Goal: Complete application form

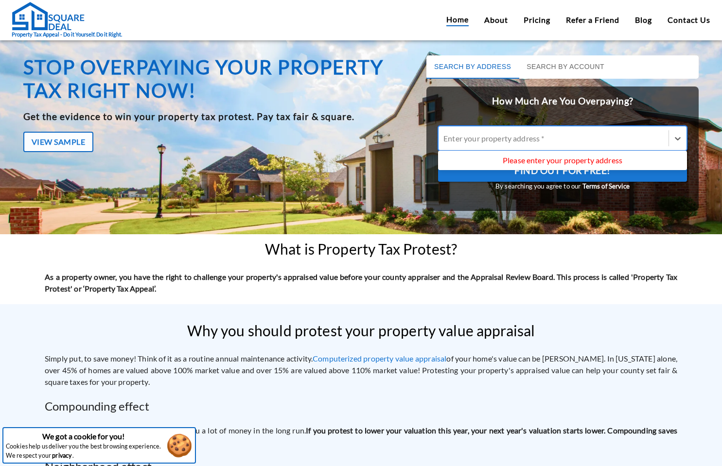
click at [494, 135] on div "Enter your property address *" at bounding box center [553, 139] width 220 height 8
click at [445, 135] on input "Use Up and Down to choose options, press Enter to select the currently focused …" at bounding box center [443, 138] width 1 height 9
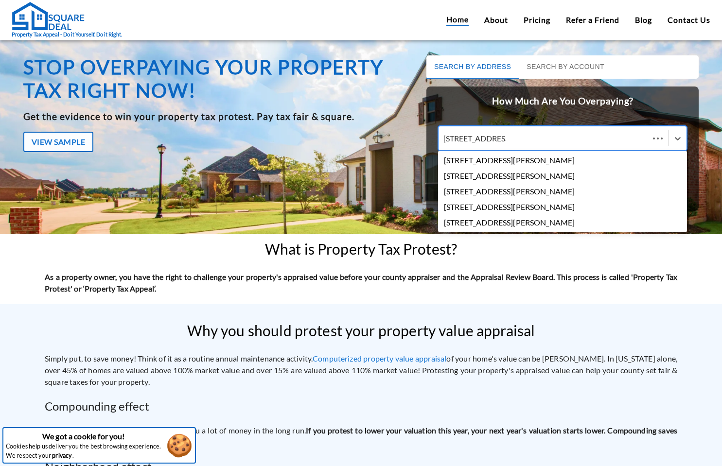
type input "[STREET_ADDRESS][PERSON_NAME] un"
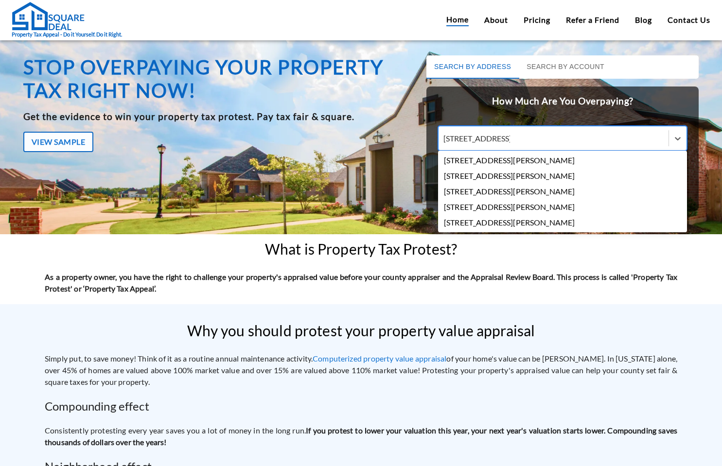
click at [527, 155] on div "[STREET_ADDRESS][PERSON_NAME]" at bounding box center [562, 161] width 249 height 16
click at [510, 143] on input "[STREET_ADDRESS][PERSON_NAME] un" at bounding box center [476, 138] width 67 height 9
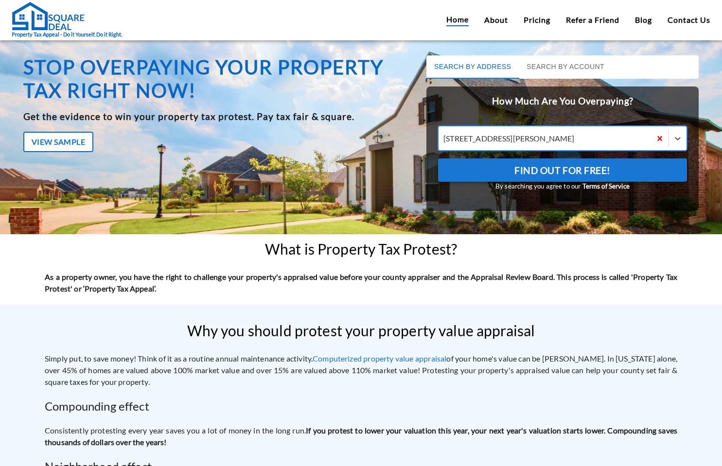
click at [527, 170] on span "Find Out For Free!" at bounding box center [562, 170] width 96 height 17
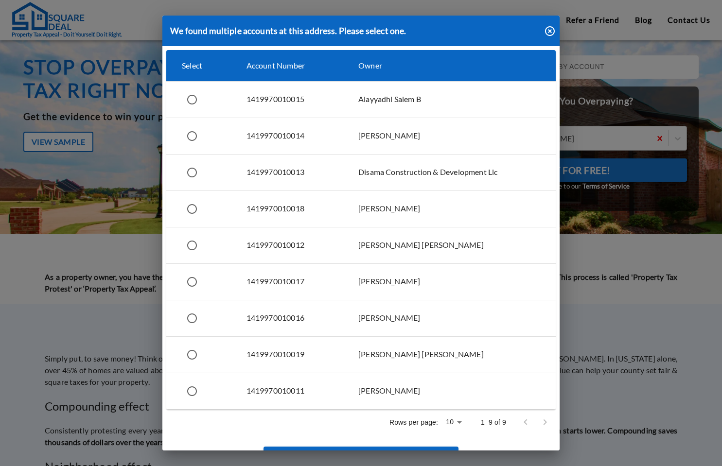
click at [197, 100] on input "simple table" at bounding box center [192, 99] width 20 height 20
radio input "true"
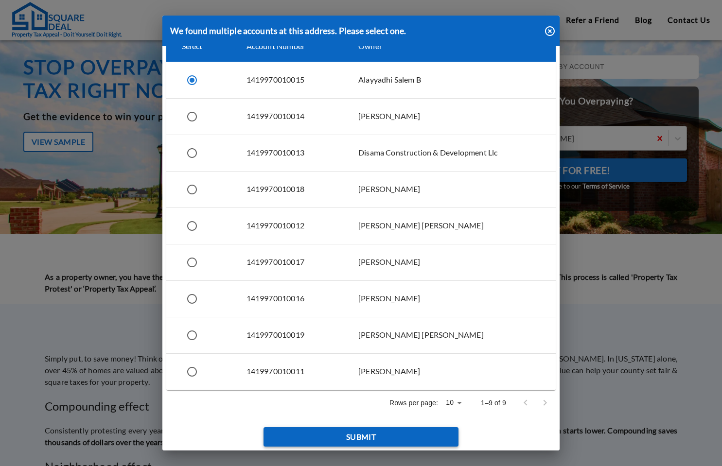
scroll to position [19, 0]
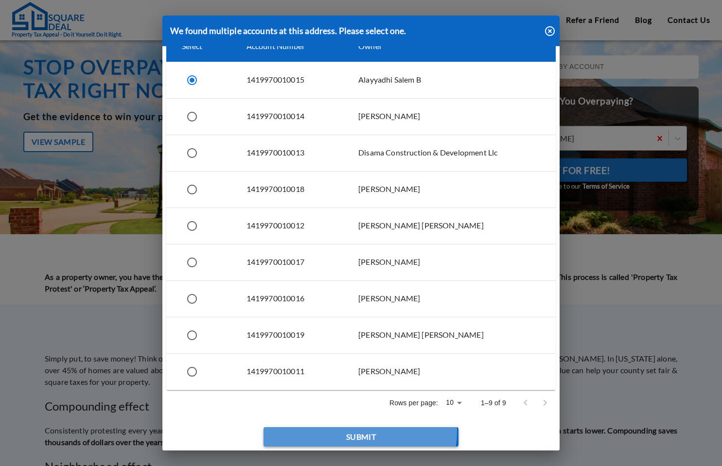
click at [357, 432] on button "Submit" at bounding box center [360, 436] width 194 height 19
